Goal: Information Seeking & Learning: Learn about a topic

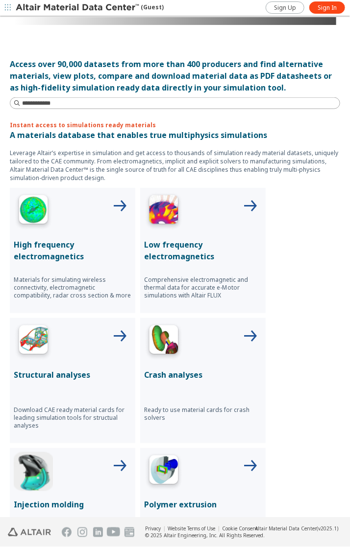
scroll to position [253, 0]
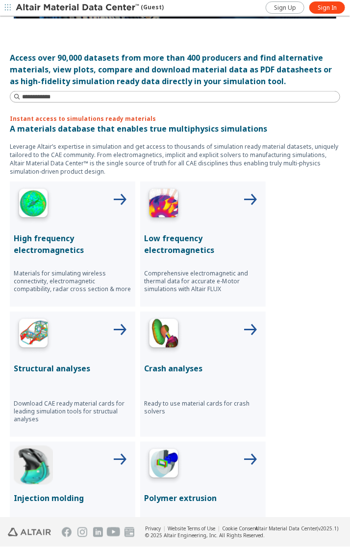
click at [298, 239] on div "High frequency electromagnetics Materials for simulating wireless connectivity,…" at bounding box center [175, 440] width 330 height 516
click at [90, 258] on div "High frequency electromagnetics Materials for simulating wireless connectivity,…" at bounding box center [72, 244] width 125 height 125
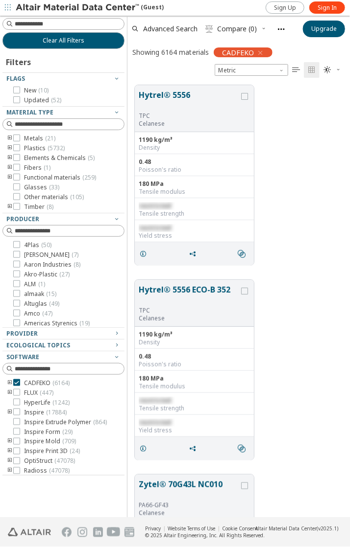
scroll to position [441, 222]
